Goal: Browse casually: Explore the website without a specific task or goal

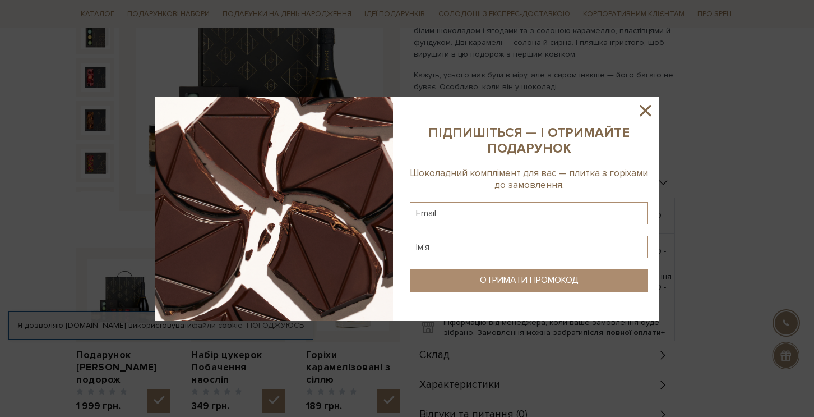
scroll to position [225, 0]
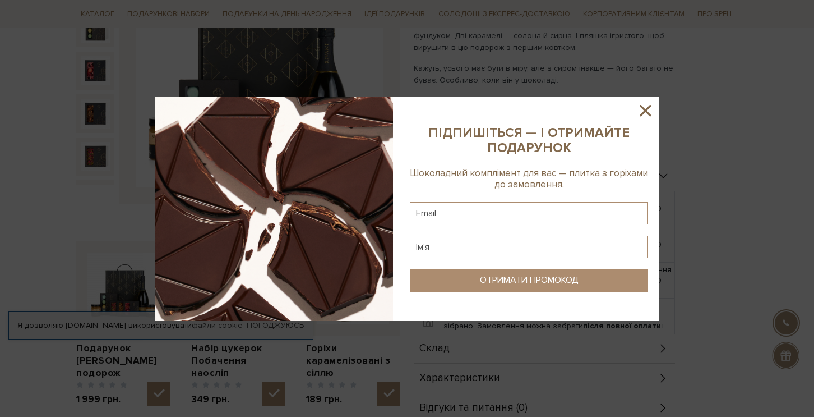
click at [648, 109] on icon at bounding box center [645, 110] width 11 height 11
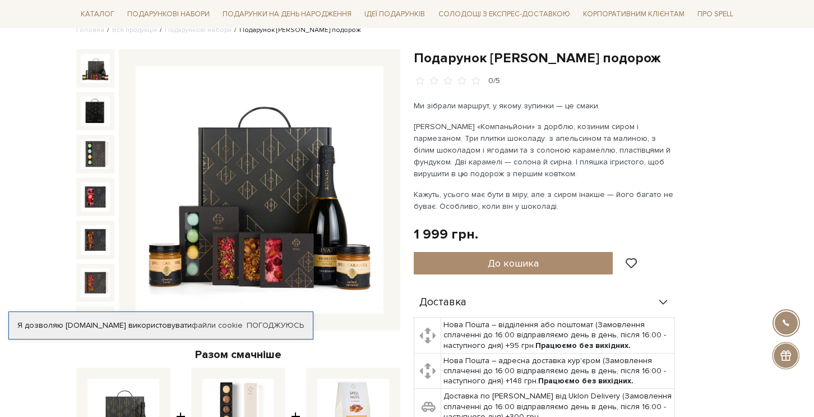
scroll to position [106, 0]
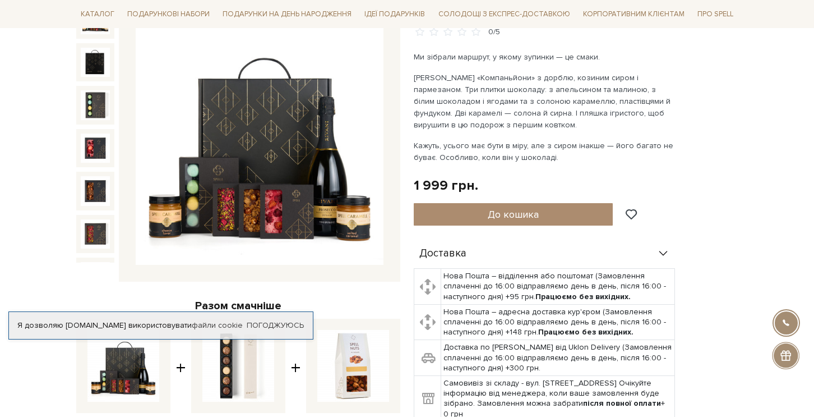
scroll to position [149, 0]
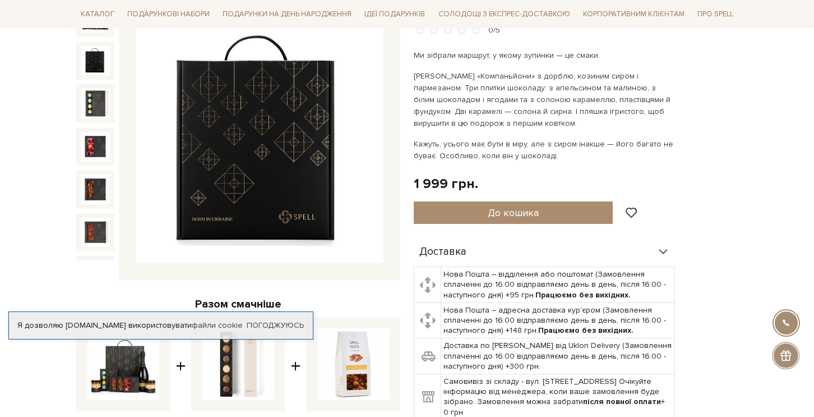
click at [89, 62] on img at bounding box center [95, 60] width 29 height 29
